Goal: Check status: Check status

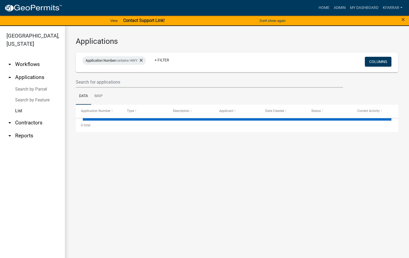
select select "2: 50"
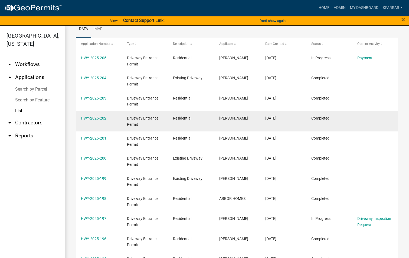
scroll to position [81, 0]
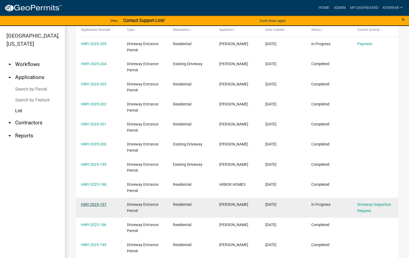
click at [99, 204] on link "HWY-2025-197" at bounding box center [93, 204] width 25 height 4
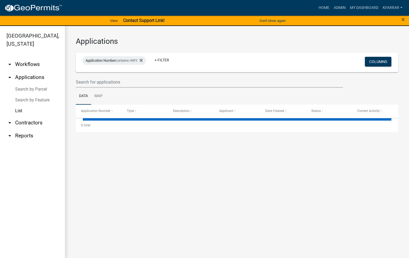
select select "2: 50"
